Goal: Task Accomplishment & Management: Use online tool/utility

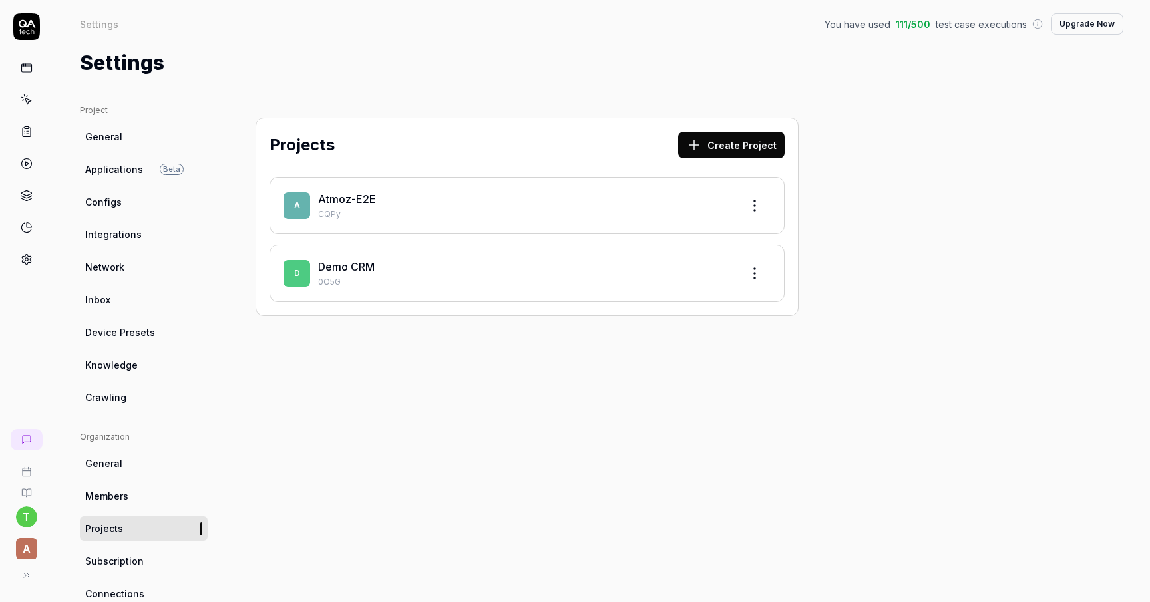
click at [346, 196] on link "Atmoz-E2E" at bounding box center [347, 198] width 58 height 13
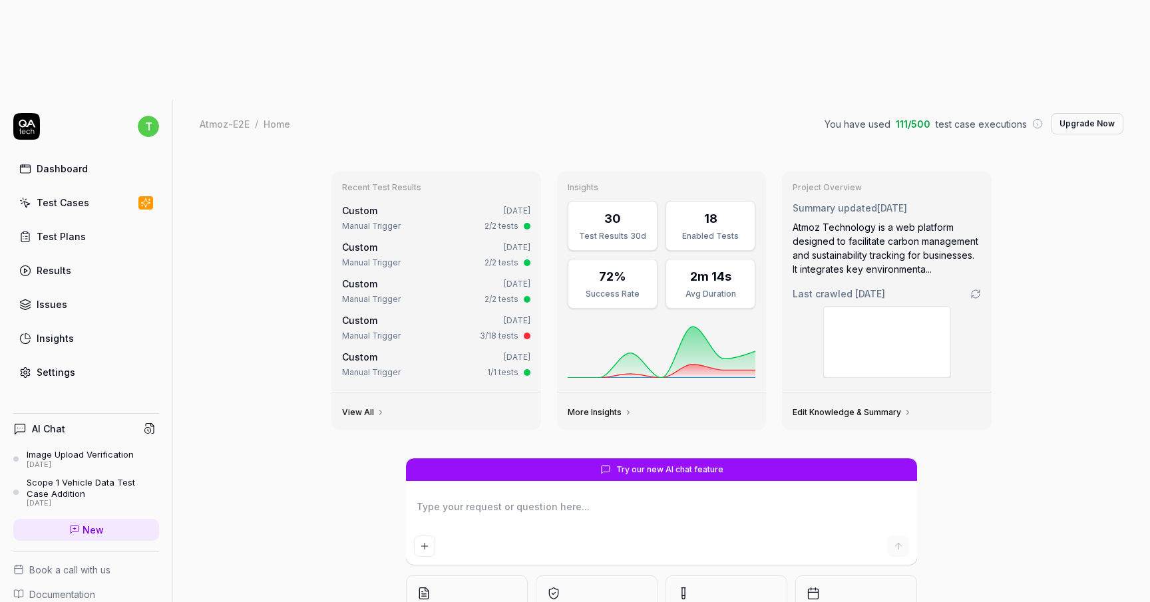
click at [73, 162] on div "Dashboard" at bounding box center [62, 169] width 51 height 14
click at [23, 113] on icon at bounding box center [26, 126] width 27 height 27
type textarea "*"
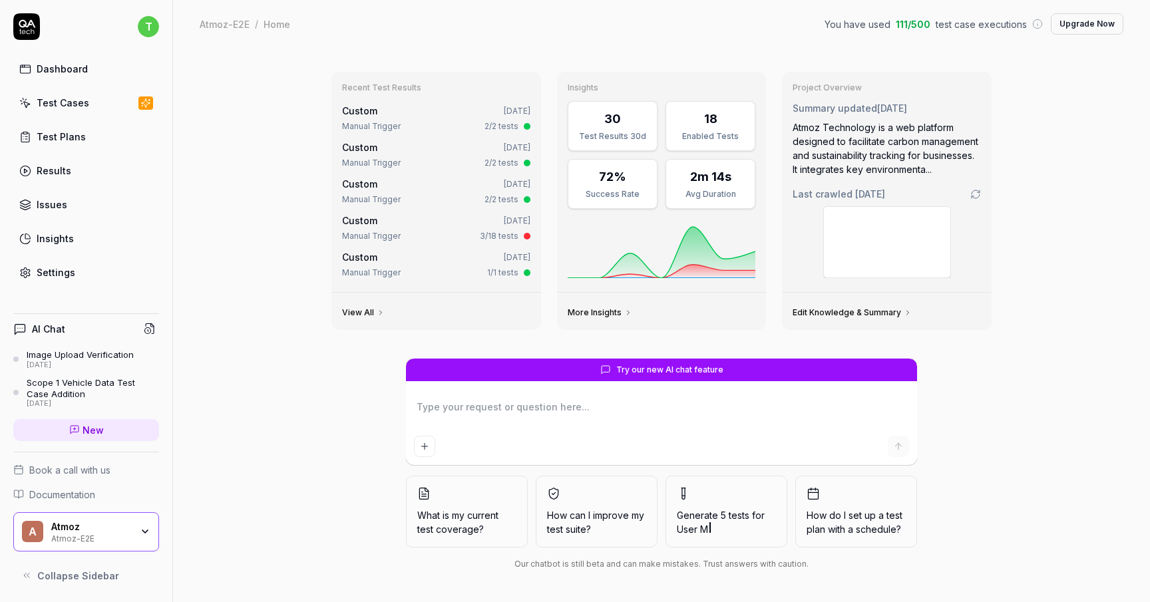
click at [111, 78] on link "Dashboard" at bounding box center [86, 69] width 146 height 26
click at [89, 69] on link "Dashboard" at bounding box center [86, 69] width 146 height 26
type textarea "*"
